Goal: Information Seeking & Learning: Learn about a topic

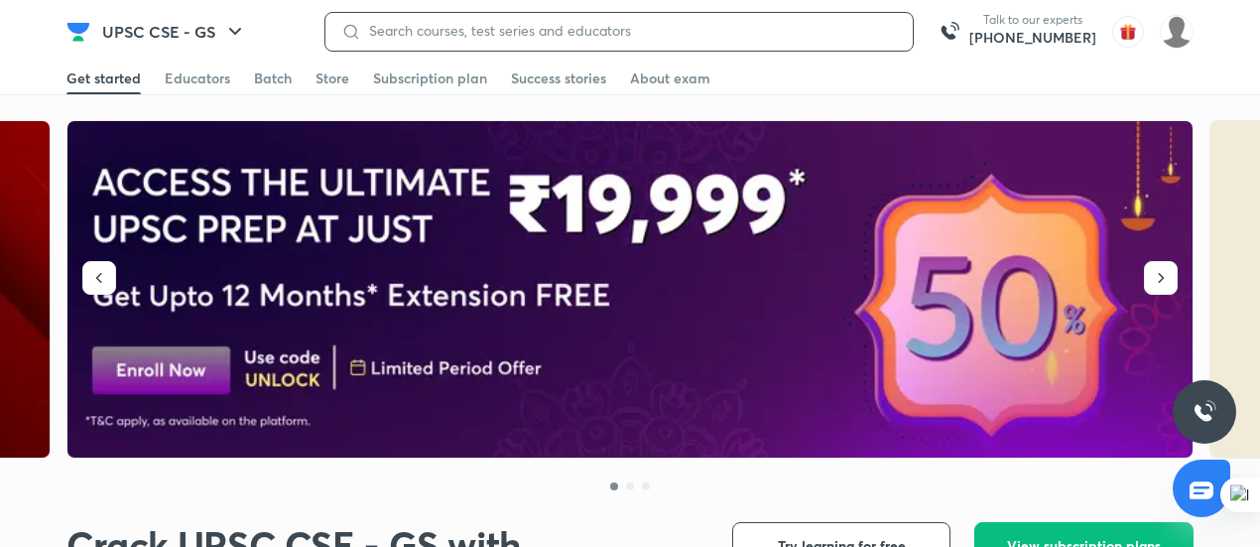
click at [453, 23] on input at bounding box center [629, 31] width 536 height 16
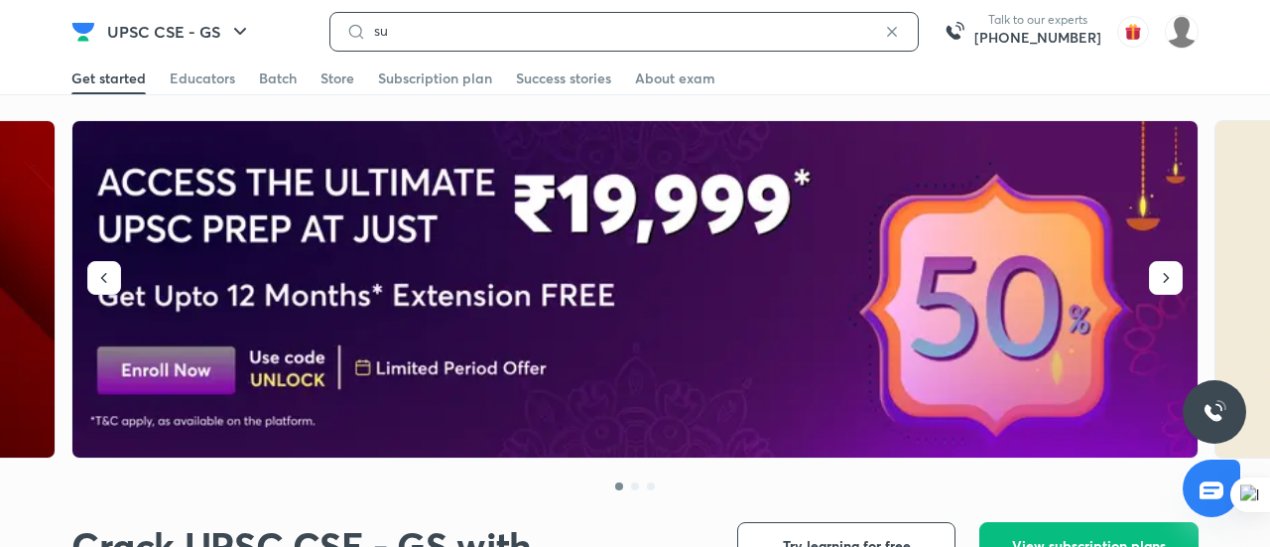
type input "sud"
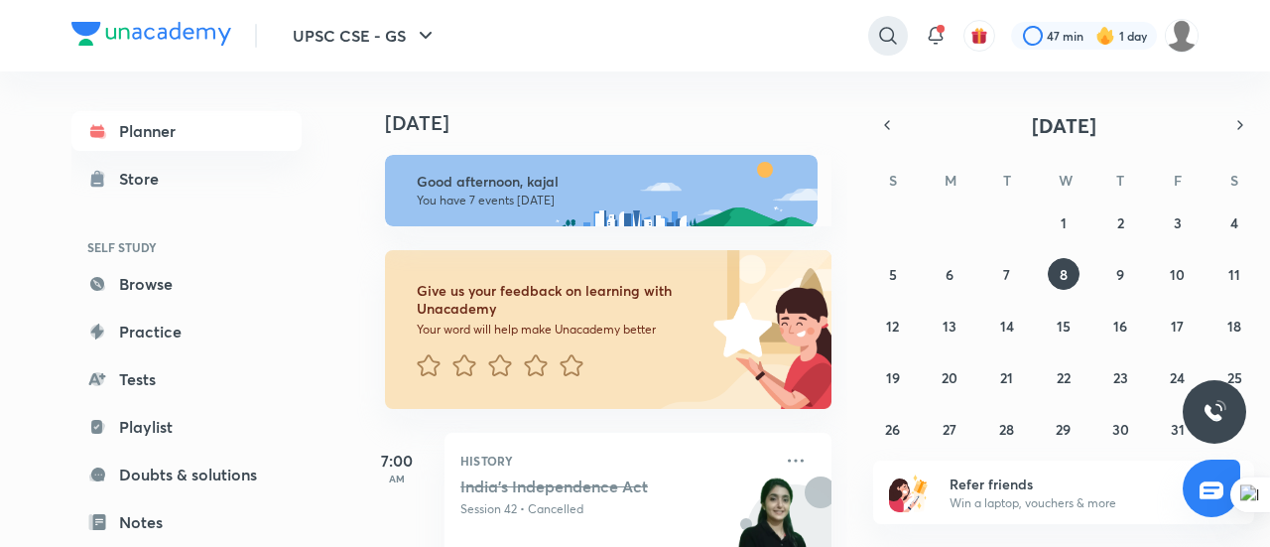
click at [889, 38] on icon at bounding box center [888, 36] width 24 height 24
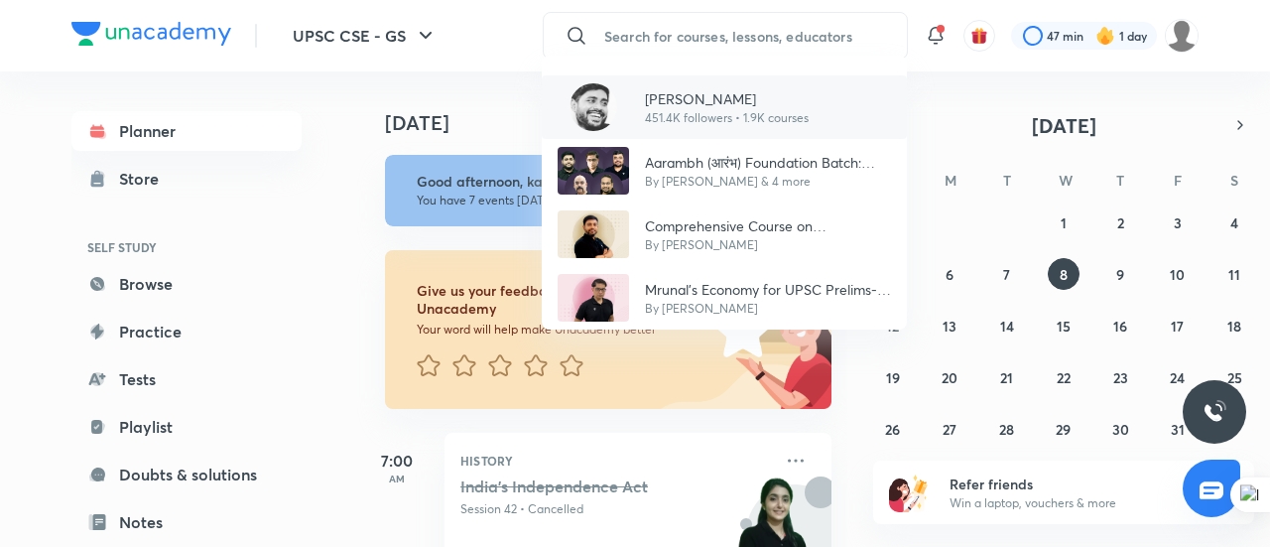
click at [679, 115] on p "451.4K followers • 1.9K courses" at bounding box center [727, 118] width 164 height 18
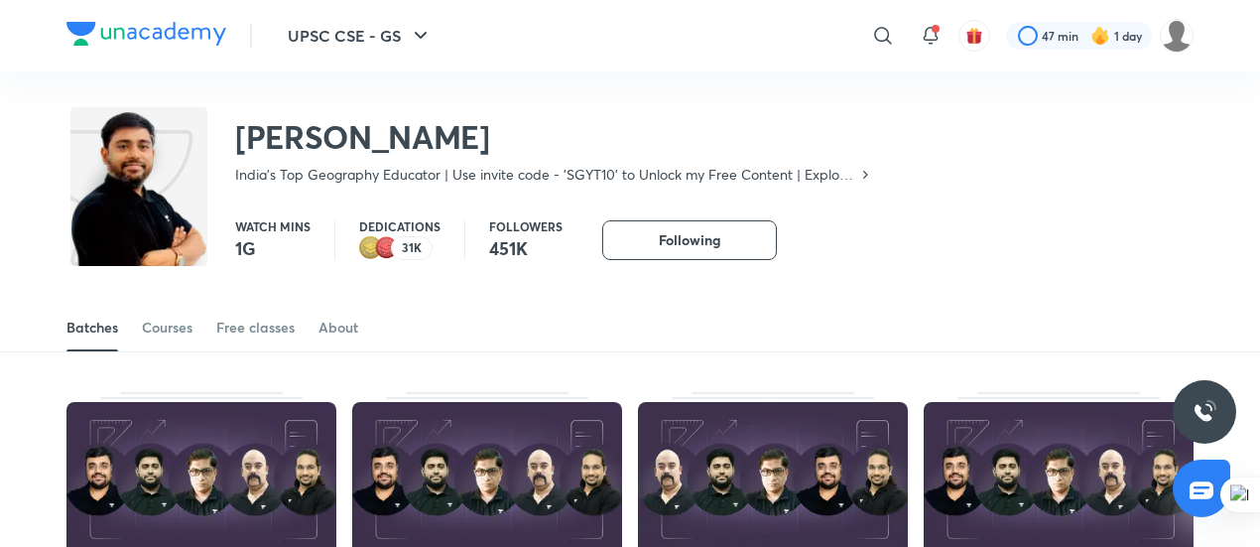
click at [679, 115] on div "[PERSON_NAME] India's Top Geography Educator | Use invite code - 'SGYT10' to Un…" at bounding box center [469, 143] width 807 height 81
click at [185, 321] on div "Courses" at bounding box center [167, 328] width 51 height 20
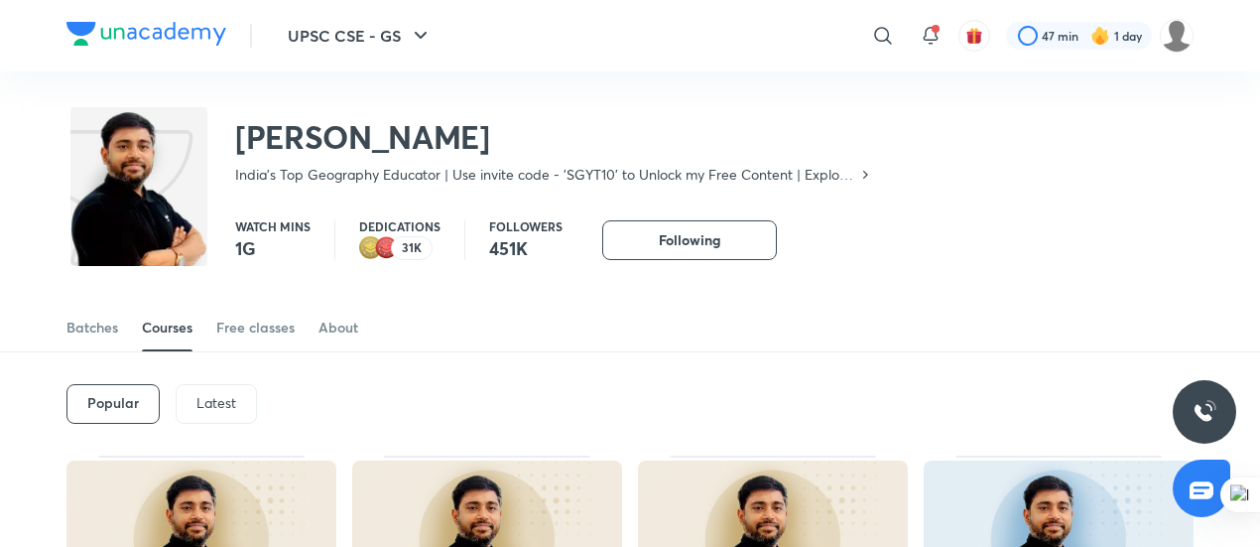
click at [218, 423] on div "Latest" at bounding box center [216, 404] width 81 height 40
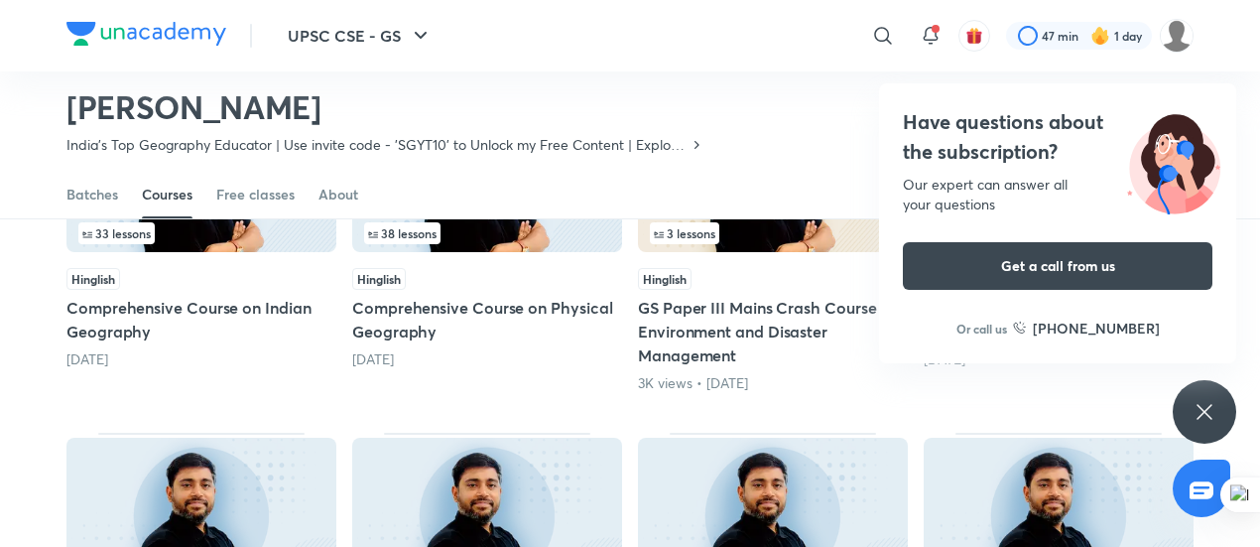
scroll to position [616, 0]
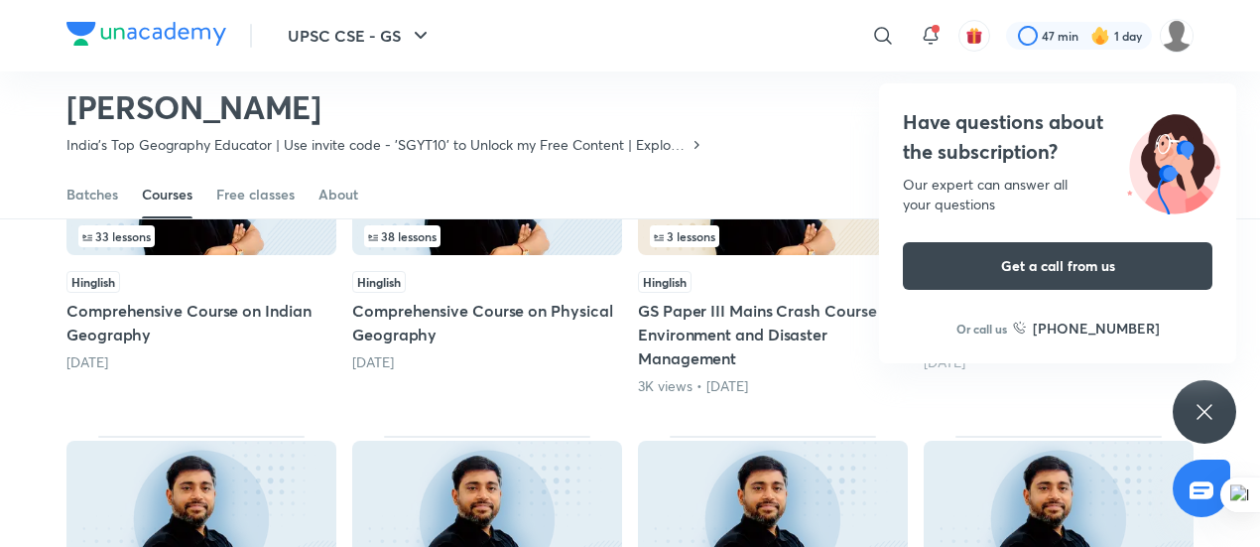
click at [1205, 405] on icon at bounding box center [1205, 412] width 24 height 24
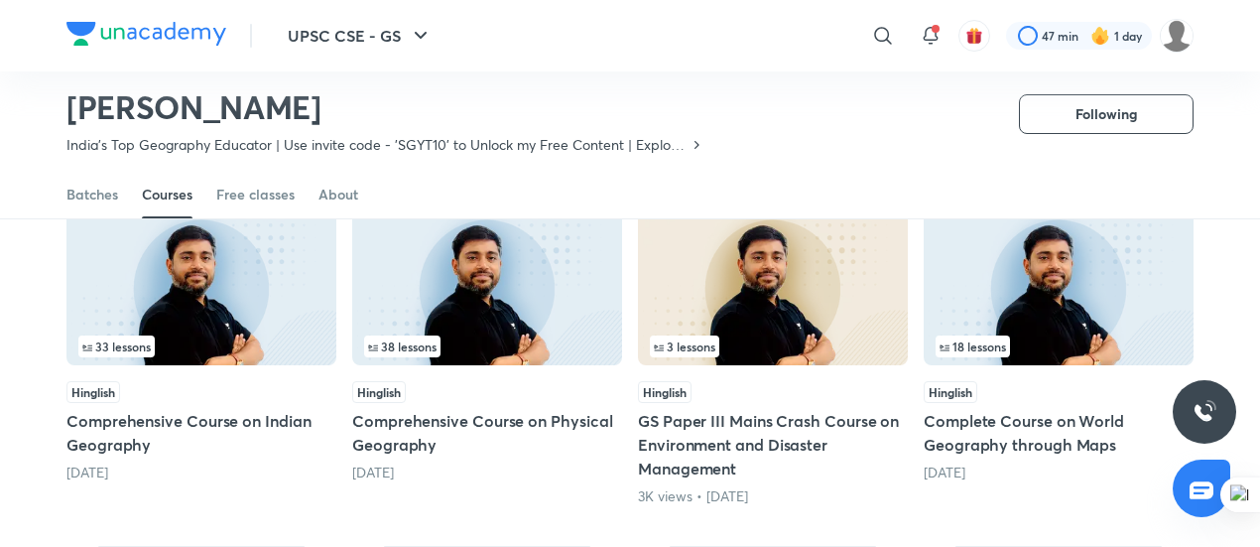
scroll to position [504, 0]
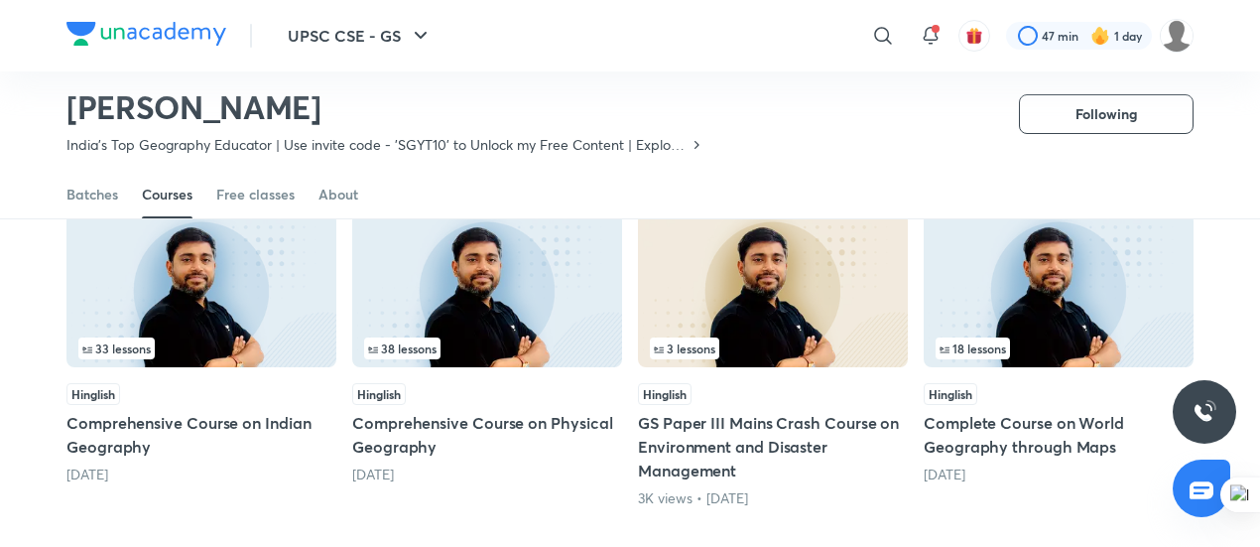
click at [278, 322] on img at bounding box center [201, 289] width 270 height 155
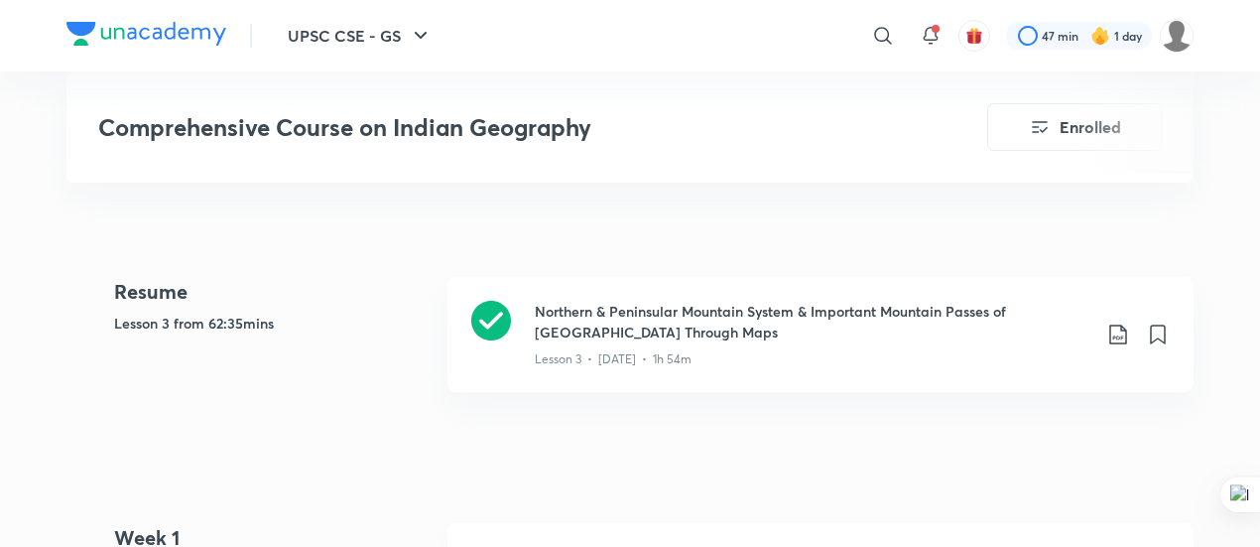
scroll to position [880, 0]
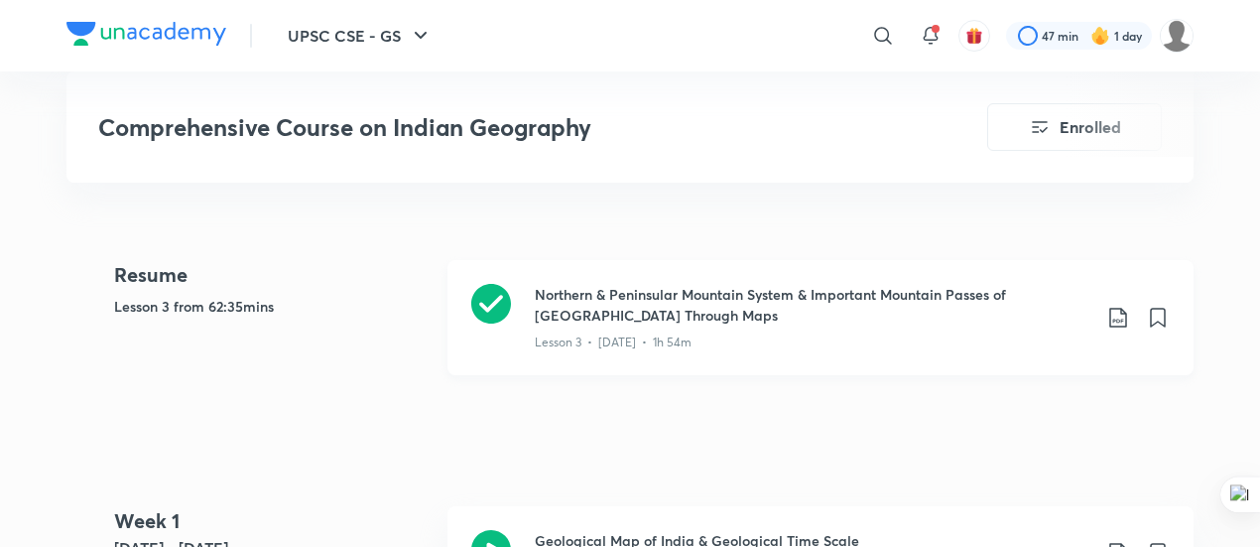
click at [495, 284] on icon at bounding box center [491, 304] width 40 height 40
